Goal: Information Seeking & Learning: Learn about a topic

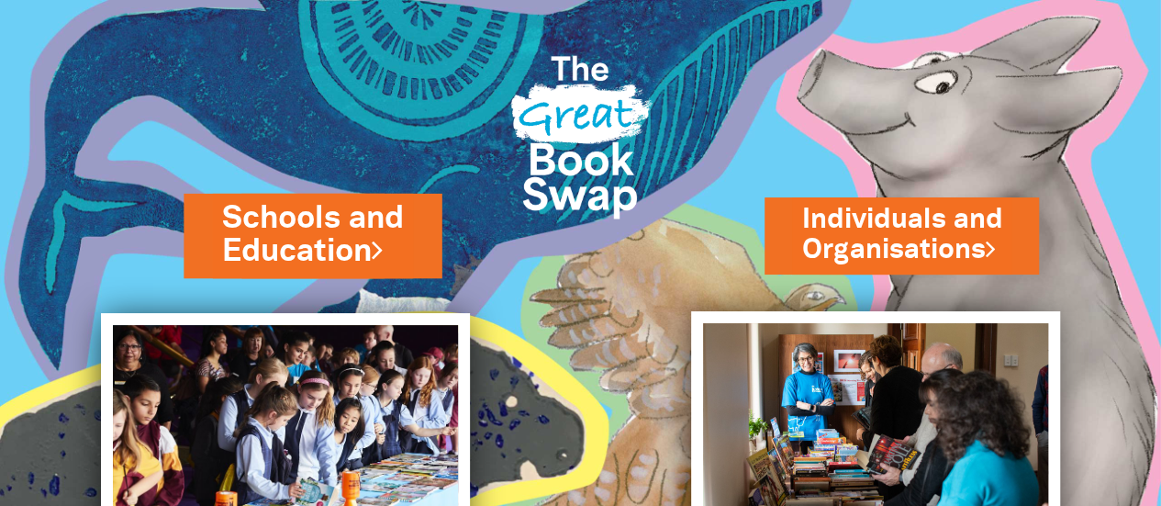
click at [268, 249] on link "Schools and Education" at bounding box center [312, 234] width 181 height 77
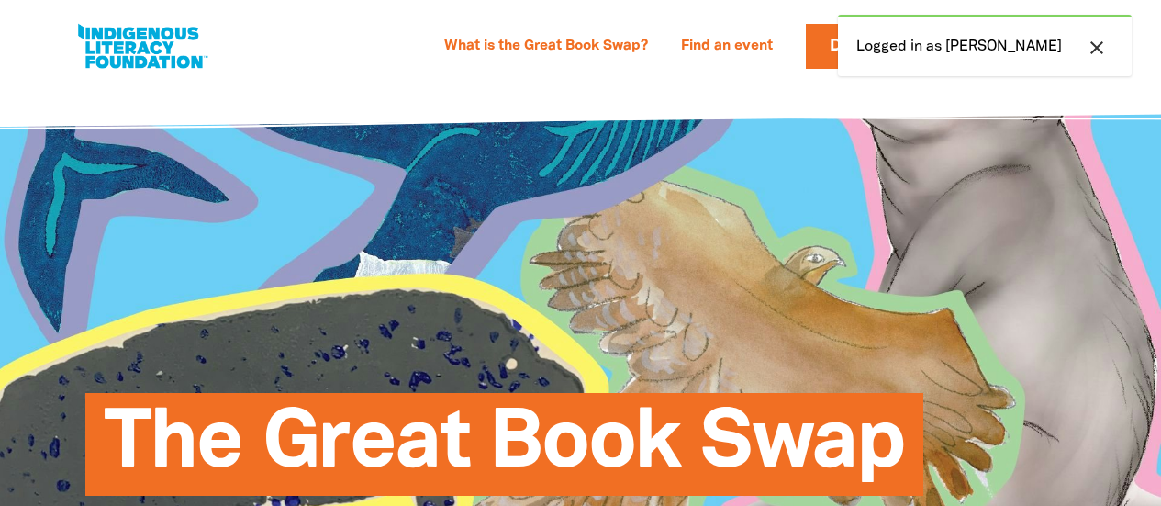
select select "primary-school"
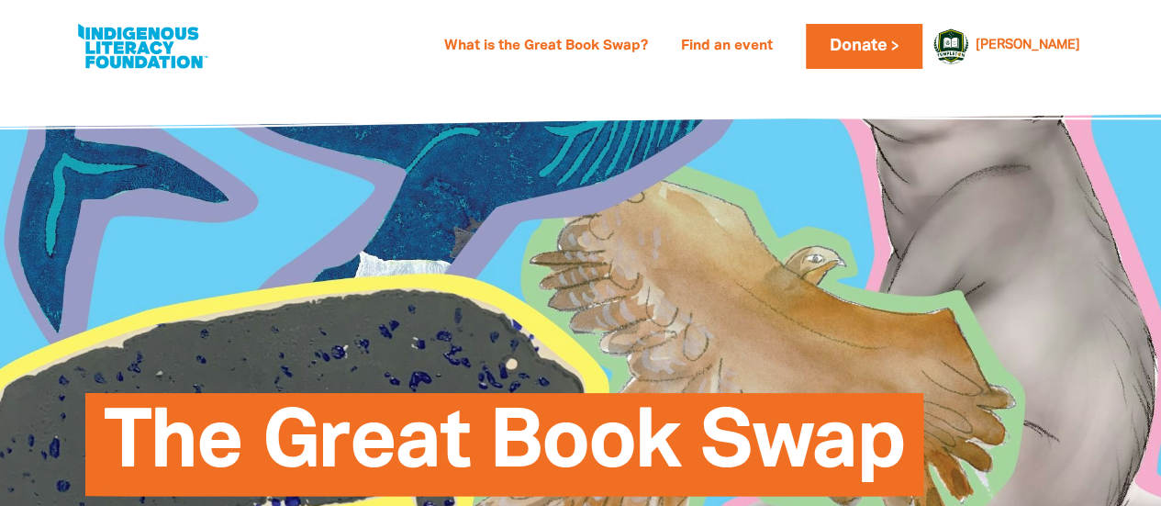
click at [146, 49] on link at bounding box center [142, 46] width 138 height 56
